Goal: Task Accomplishment & Management: Manage account settings

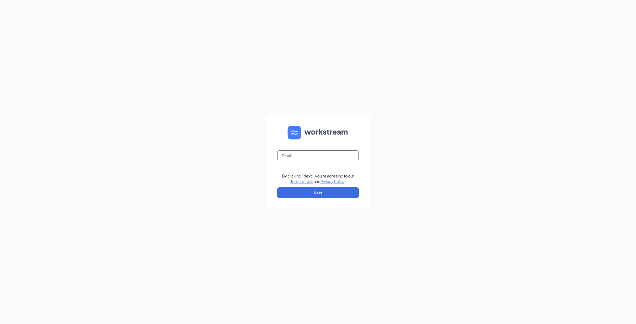
click at [296, 156] on input "text" at bounding box center [318, 155] width 82 height 11
type input "[EMAIL_ADDRESS][DOMAIN_NAME]"
click at [318, 192] on button "Next" at bounding box center [318, 192] width 82 height 11
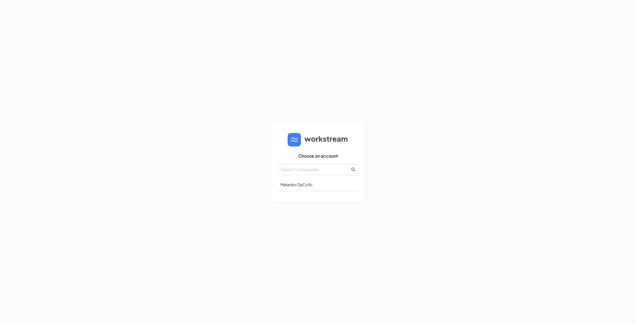
click at [290, 196] on div "Choose an account Melanbo OpCo llc." at bounding box center [318, 161] width 82 height 69
click at [292, 186] on div "Melanbo OpCo llc." at bounding box center [318, 184] width 82 height 13
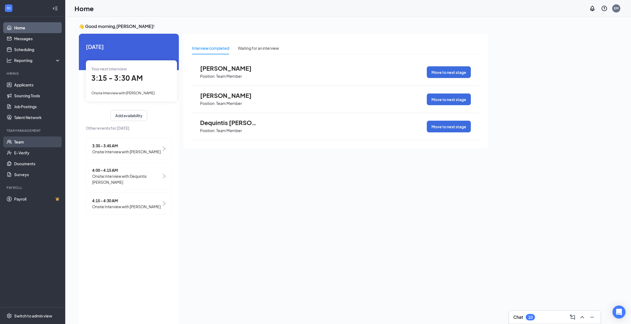
click at [22, 140] on link "Team" at bounding box center [37, 141] width 46 height 11
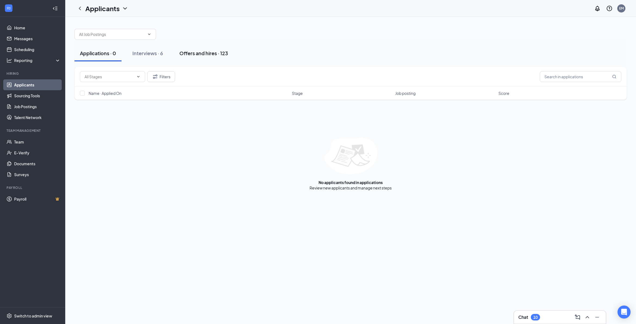
click at [207, 54] on div "Offers and hires · 123" at bounding box center [203, 53] width 49 height 7
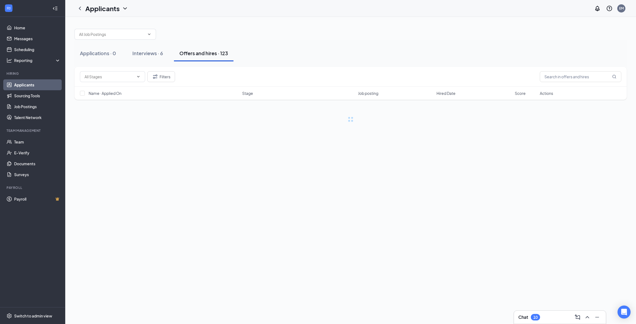
click at [207, 54] on div "Offers and hires · 123" at bounding box center [203, 53] width 49 height 7
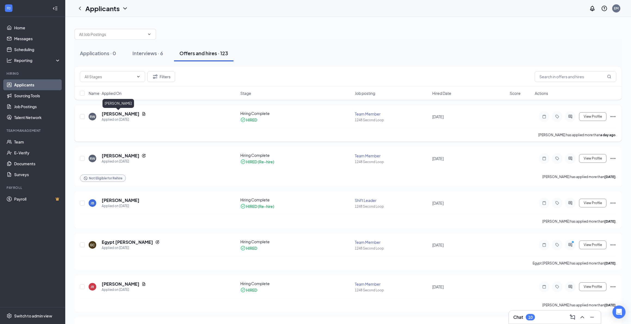
click at [112, 114] on h5 "[PERSON_NAME]" at bounding box center [121, 114] width 38 height 6
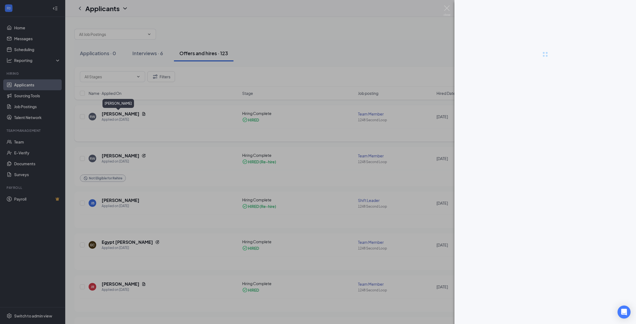
click at [112, 114] on div at bounding box center [318, 162] width 636 height 324
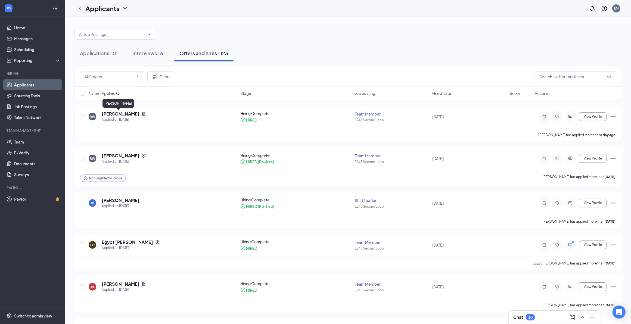
click at [112, 114] on h5 "[PERSON_NAME]" at bounding box center [121, 114] width 38 height 6
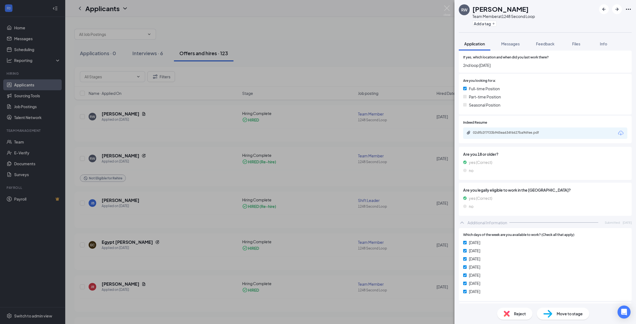
scroll to position [102, 0]
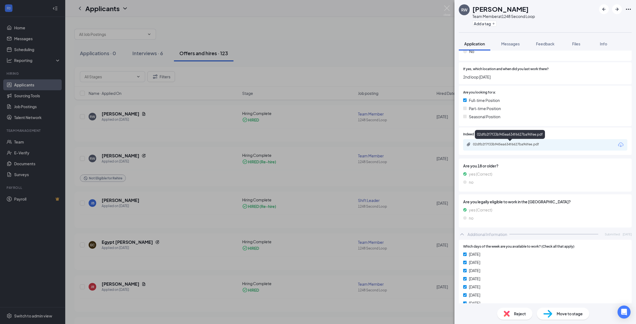
click at [538, 145] on div "02dfb2f7f33b945ea634f6627ba96fee.pdf" at bounding box center [511, 144] width 76 height 4
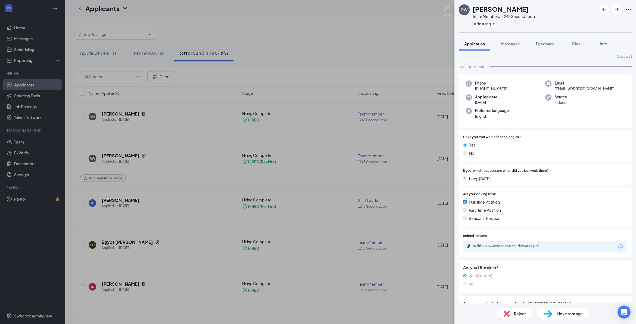
scroll to position [0, 0]
click at [556, 86] on span "[EMAIL_ADDRESS][DOMAIN_NAME]" at bounding box center [585, 88] width 60 height 5
drag, startPoint x: 556, startPoint y: 86, endPoint x: 582, endPoint y: 88, distance: 25.9
click at [582, 88] on span "[EMAIL_ADDRESS][DOMAIN_NAME]" at bounding box center [585, 88] width 60 height 5
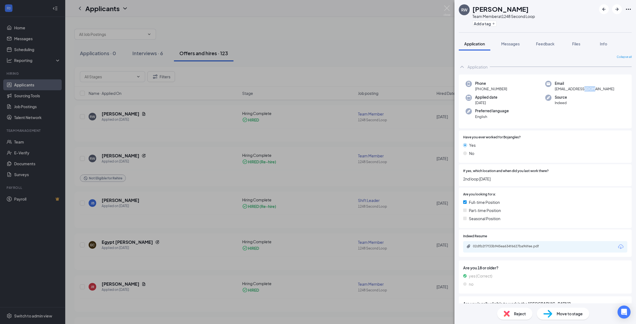
click at [582, 88] on span "[EMAIL_ADDRESS][DOMAIN_NAME]" at bounding box center [585, 88] width 60 height 5
click at [477, 12] on h1 "[PERSON_NAME]" at bounding box center [500, 8] width 56 height 9
drag, startPoint x: 477, startPoint y: 12, endPoint x: 507, endPoint y: 43, distance: 43.6
click at [507, 43] on span "Messages" at bounding box center [510, 43] width 18 height 5
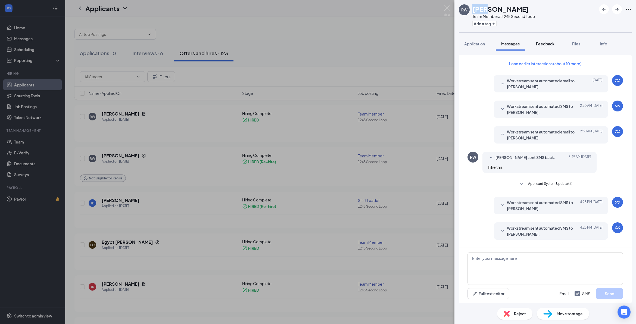
click at [544, 43] on span "Feedback" at bounding box center [545, 43] width 18 height 5
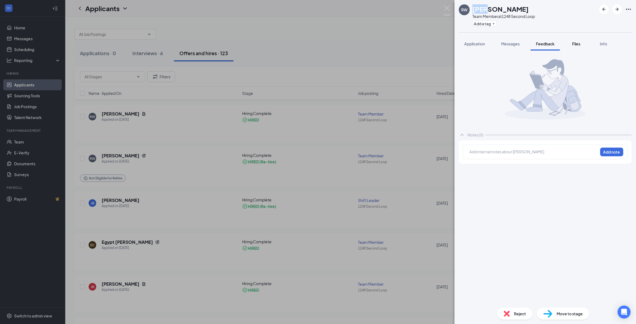
click at [575, 45] on span "Files" at bounding box center [576, 43] width 8 height 5
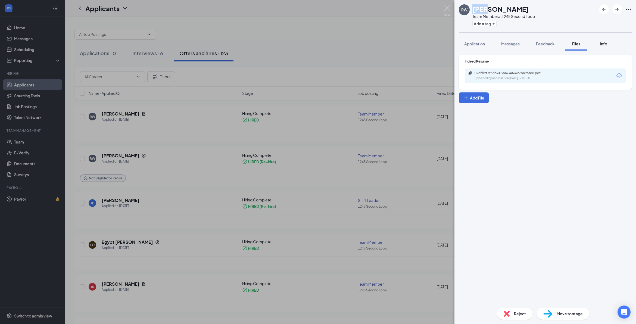
click at [604, 43] on span "Info" at bounding box center [603, 43] width 7 height 5
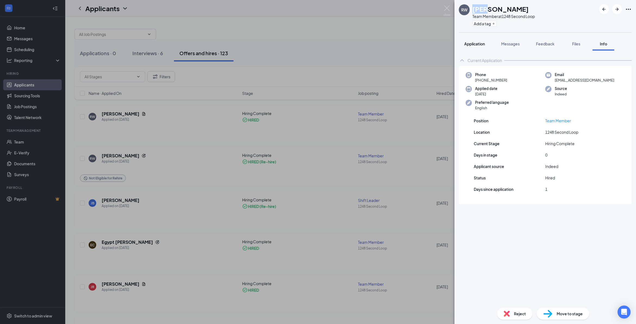
click at [467, 47] on button "Application" at bounding box center [475, 44] width 32 height 14
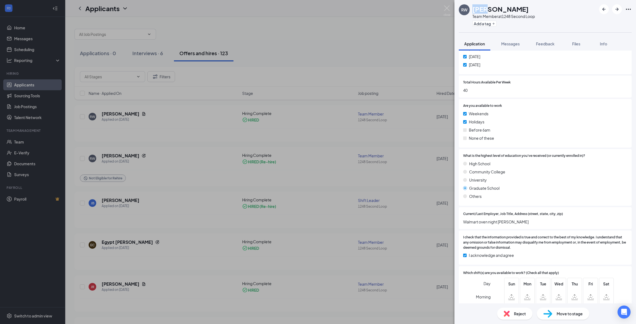
scroll to position [374, 0]
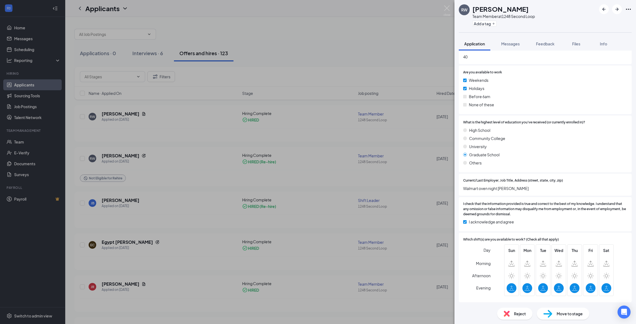
click at [576, 311] on span "Move to stage" at bounding box center [570, 314] width 26 height 6
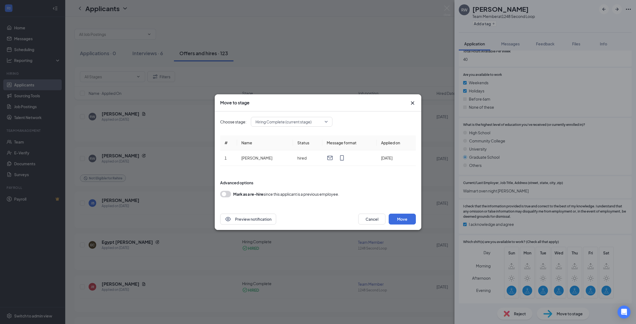
click at [413, 101] on icon "Cross" at bounding box center [412, 103] width 7 height 7
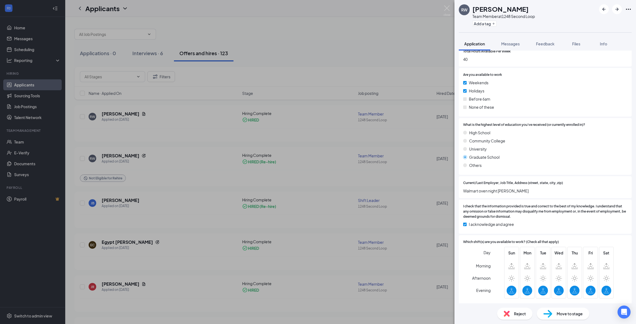
click at [116, 112] on div "RW [PERSON_NAME] Team Member at 1248 Second Loop Add a tag Application Messages…" at bounding box center [318, 162] width 636 height 324
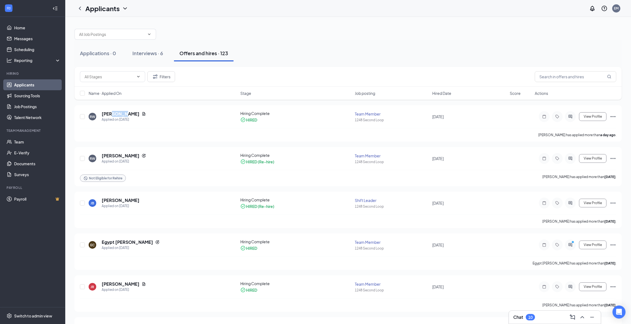
click at [116, 112] on h5 "[PERSON_NAME]" at bounding box center [121, 114] width 38 height 6
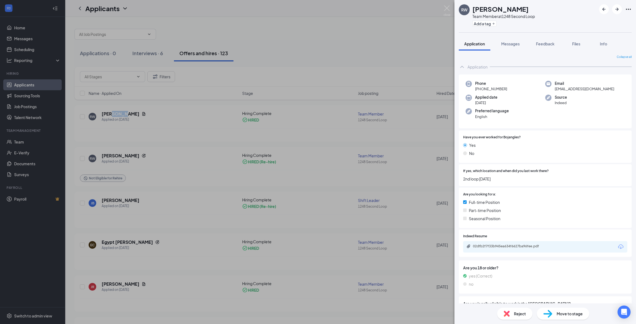
click at [620, 58] on span "Collapse all" at bounding box center [624, 57] width 15 height 4
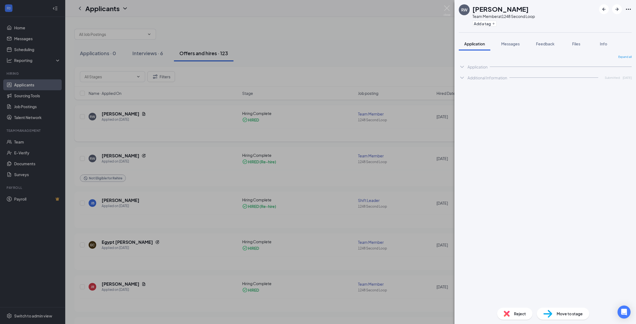
drag, startPoint x: 153, startPoint y: 121, endPoint x: 158, endPoint y: 121, distance: 4.9
click at [154, 121] on div "RW [PERSON_NAME] Team Member at 1248 Second Loop Add a tag Application Messages…" at bounding box center [318, 162] width 636 height 324
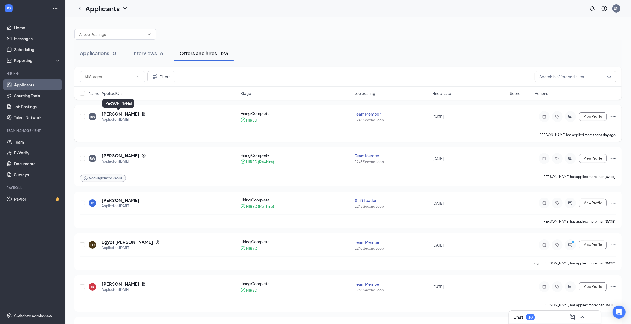
click at [115, 112] on h5 "[PERSON_NAME]" at bounding box center [121, 114] width 38 height 6
click at [108, 113] on h5 "[PERSON_NAME]" at bounding box center [121, 114] width 38 height 6
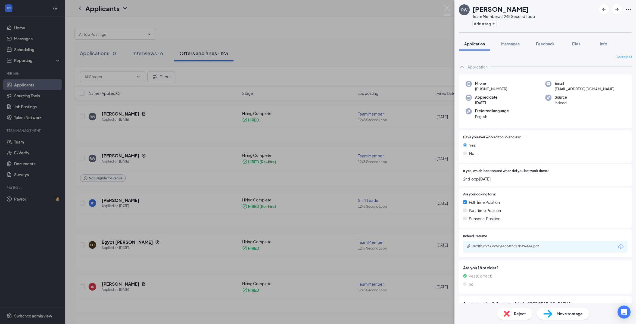
scroll to position [34, 0]
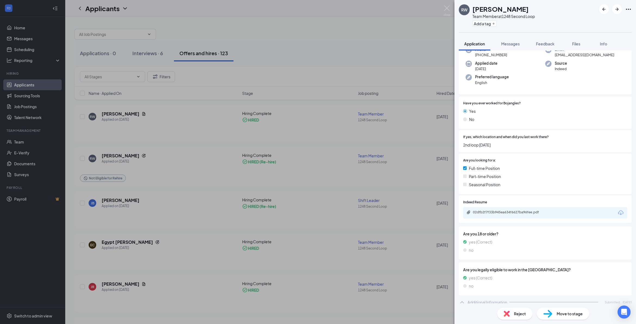
click at [585, 173] on div "Part-time Position" at bounding box center [545, 176] width 164 height 6
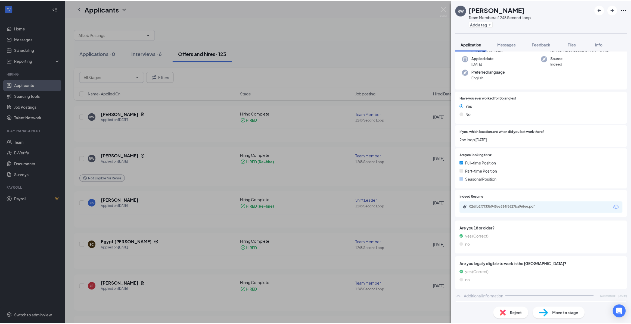
scroll to position [0, 0]
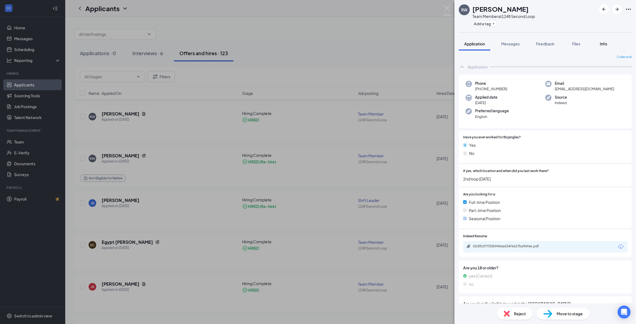
click at [604, 42] on span "Info" at bounding box center [603, 43] width 7 height 5
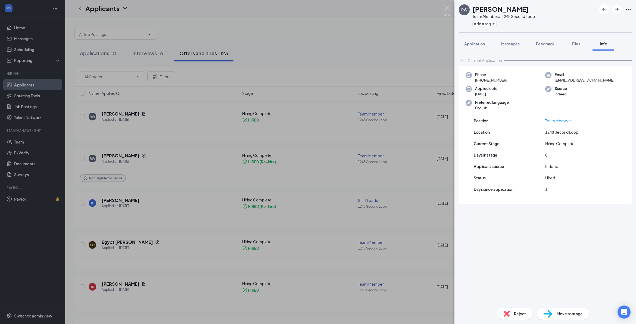
click at [548, 74] on img at bounding box center [548, 75] width 6 height 6
click at [169, 117] on div "RW [PERSON_NAME] Team Member at 1248 Second Loop Add a tag Application Messages…" at bounding box center [318, 162] width 636 height 324
